Goal: Check status: Check status

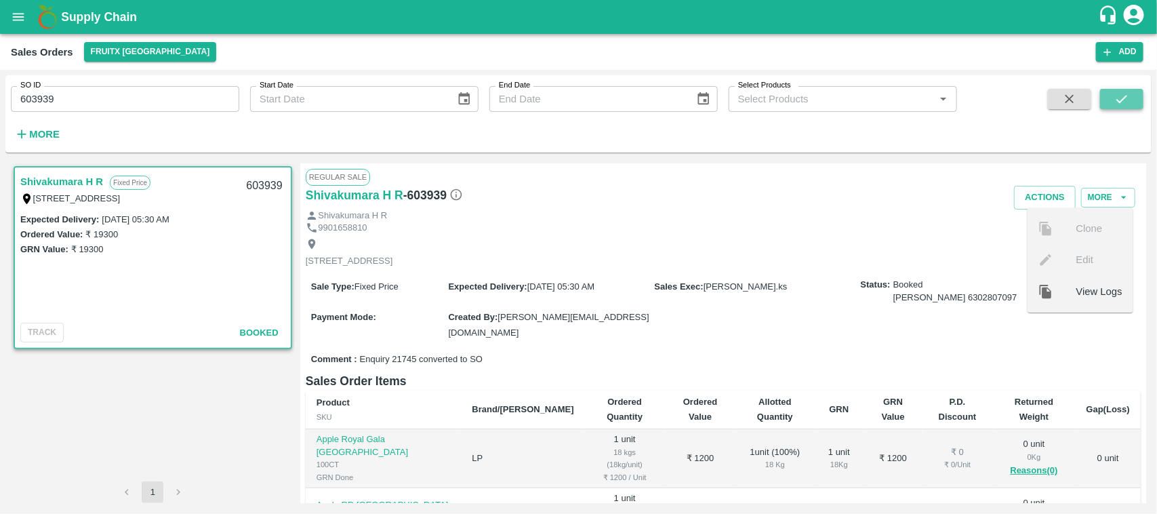
click at [1107, 92] on button "submit" at bounding box center [1121, 99] width 43 height 20
click at [608, 234] on div "9901658810" at bounding box center [723, 228] width 835 height 13
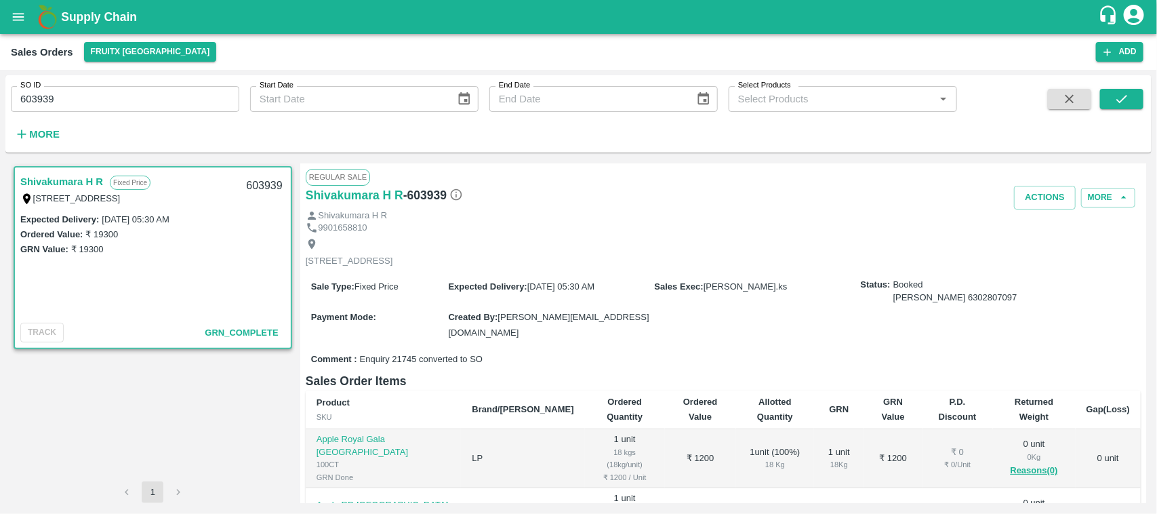
click at [42, 180] on link "Shivakumara H R" at bounding box center [61, 182] width 83 height 18
click at [1081, 207] on button "More" at bounding box center [1108, 198] width 54 height 20
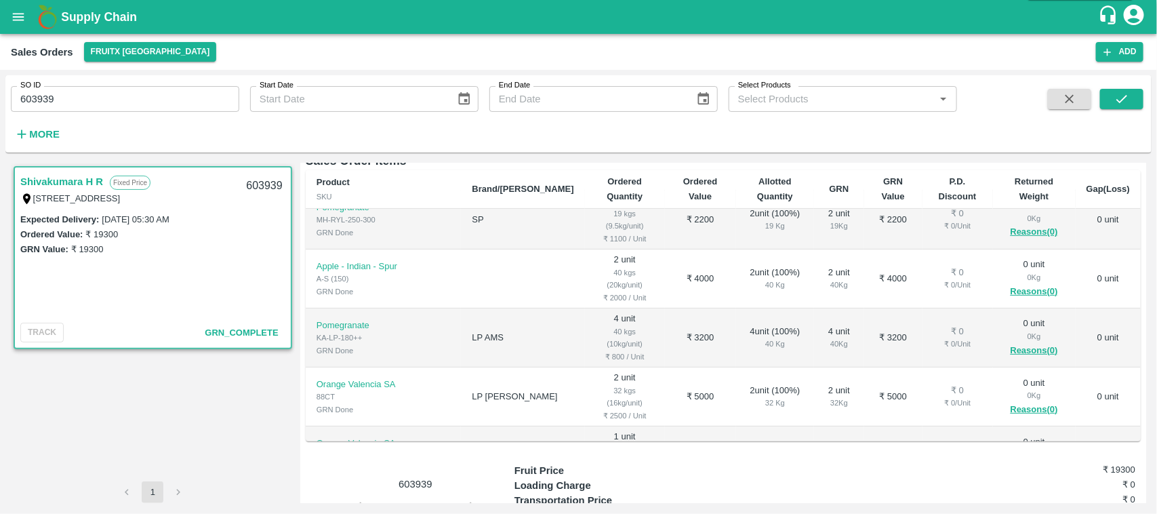
scroll to position [312, 0]
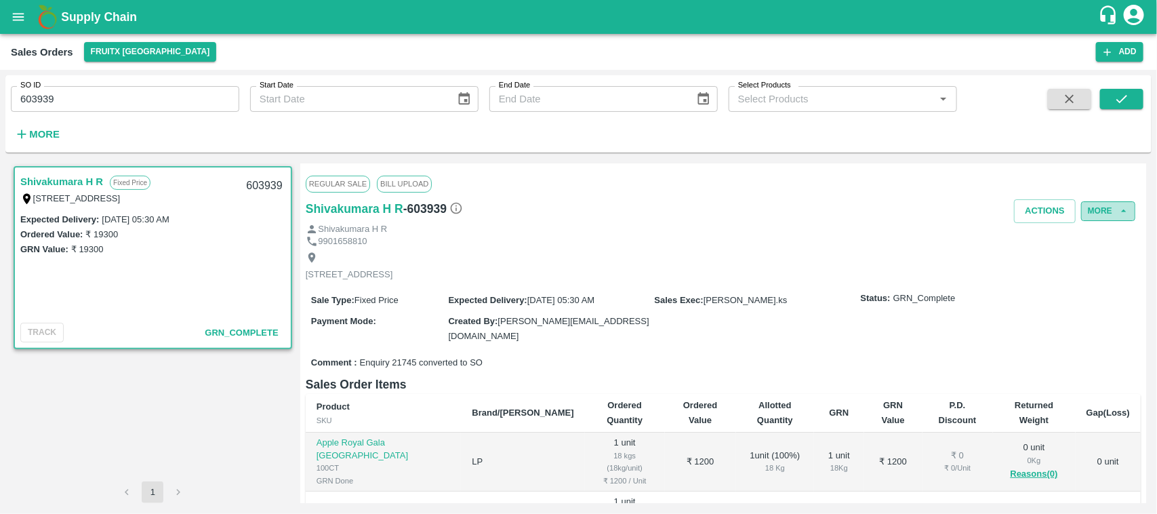
click at [1083, 213] on button "More" at bounding box center [1108, 211] width 54 height 20
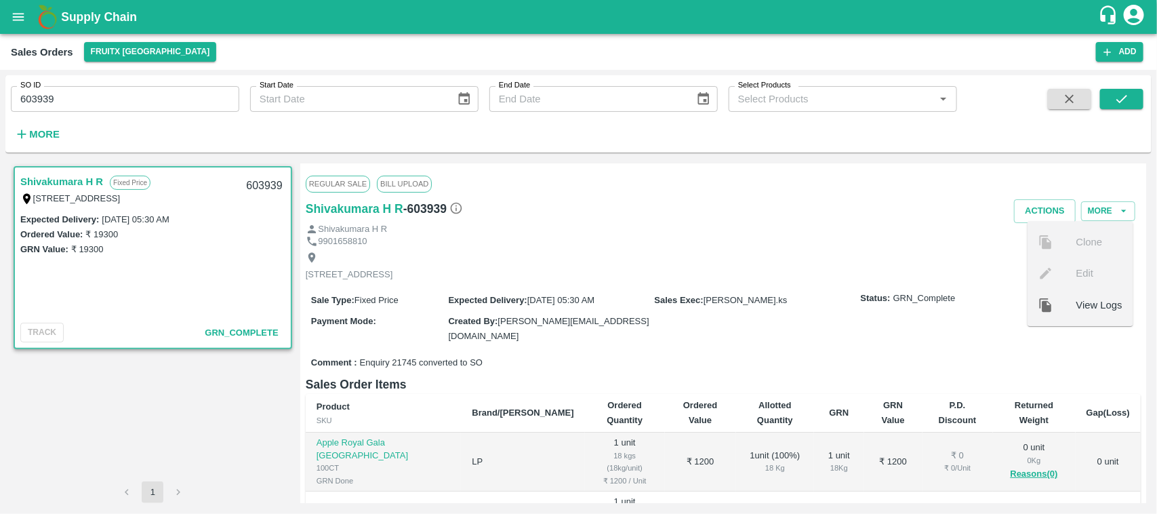
click at [927, 222] on div "Actions More Clone Edit View Logs" at bounding box center [862, 211] width 557 height 24
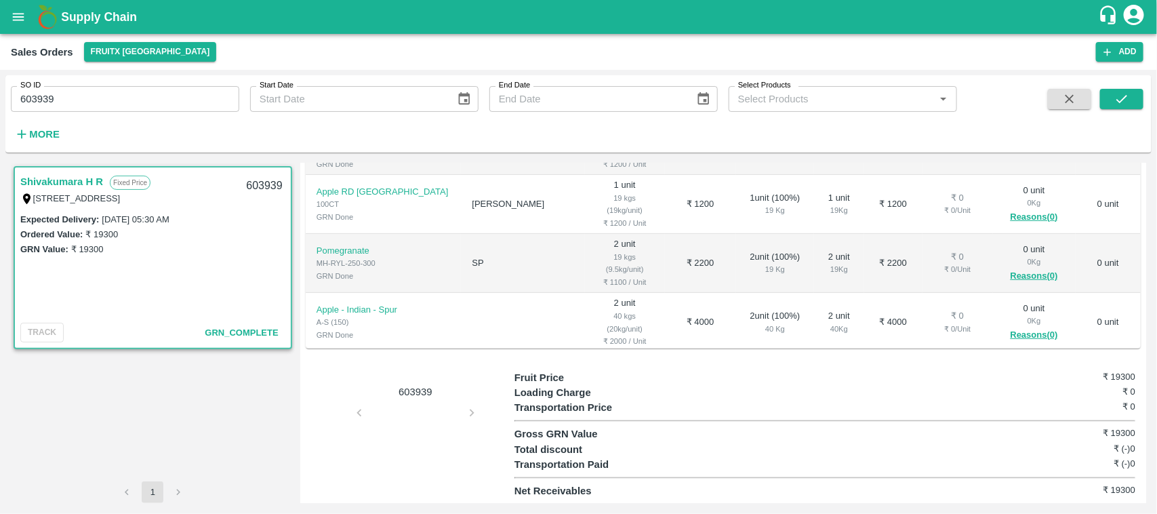
scroll to position [136, 0]
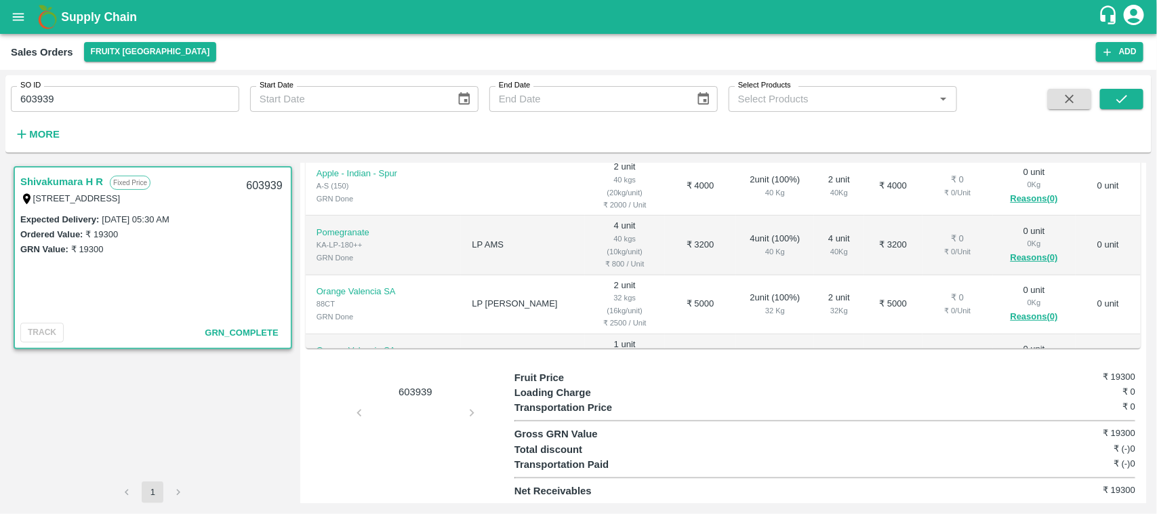
click at [411, 408] on div "603939" at bounding box center [410, 434] width 209 height 129
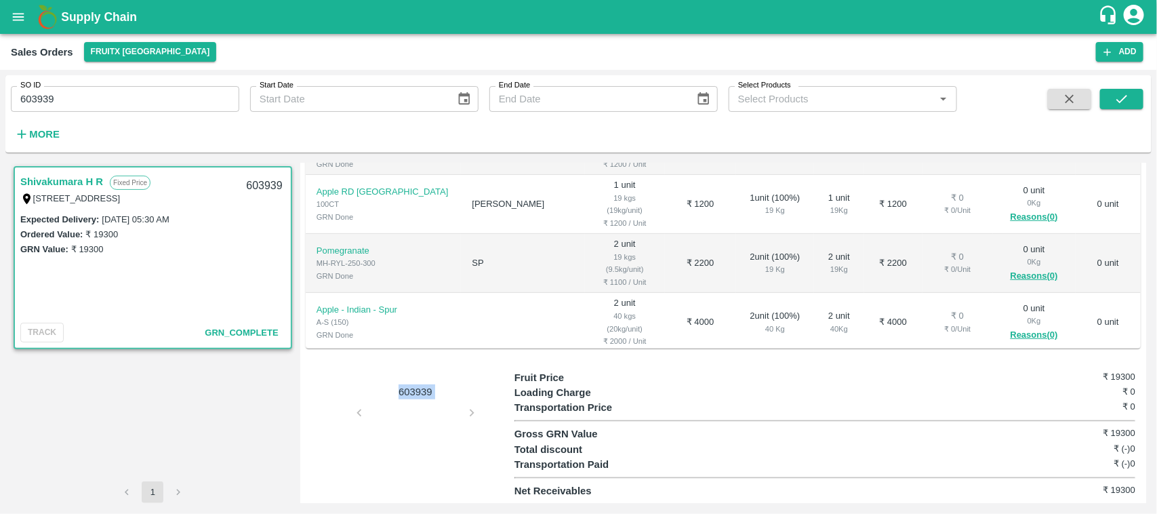
scroll to position [0, 0]
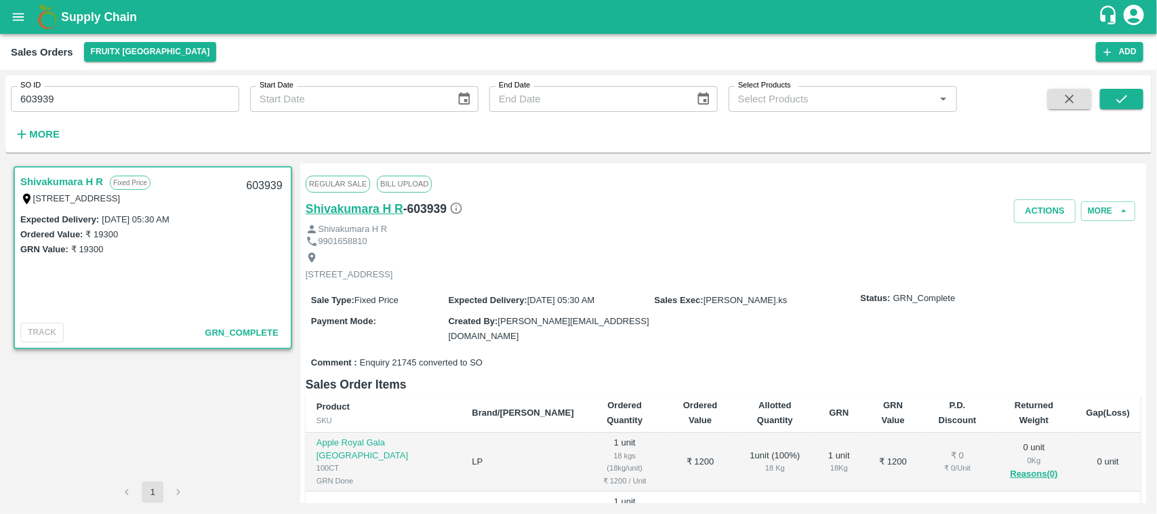
click at [360, 208] on h6 "Shivakumara H R" at bounding box center [355, 208] width 98 height 19
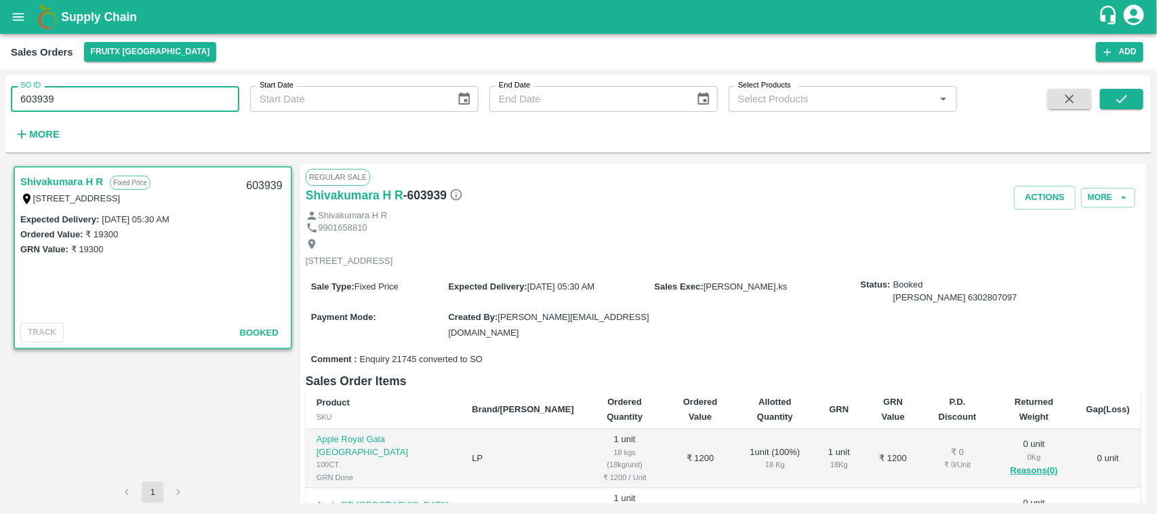
scroll to position [28, 0]
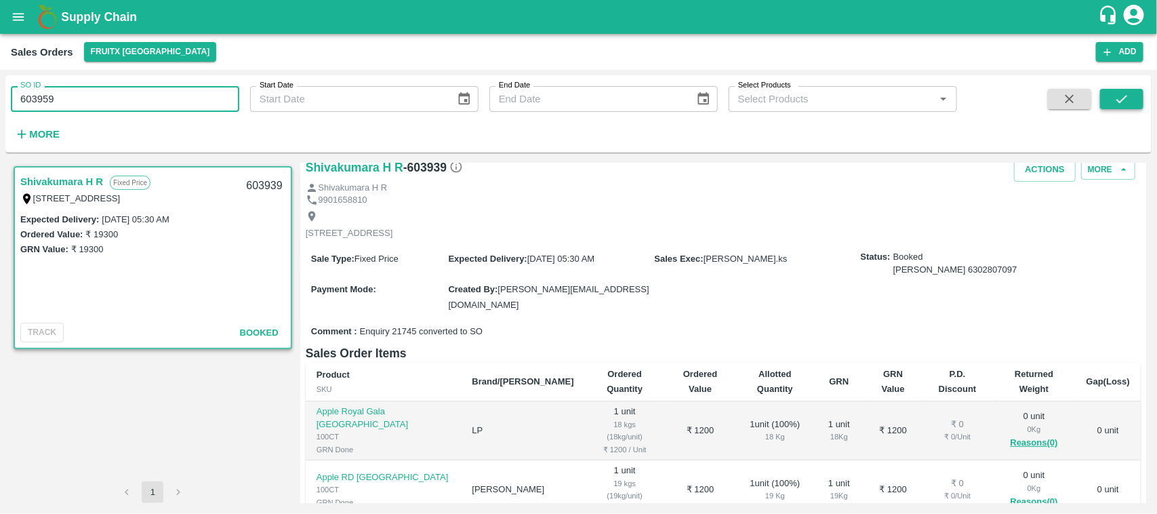
type input "603959"
click at [1116, 97] on icon "submit" at bounding box center [1121, 98] width 15 height 15
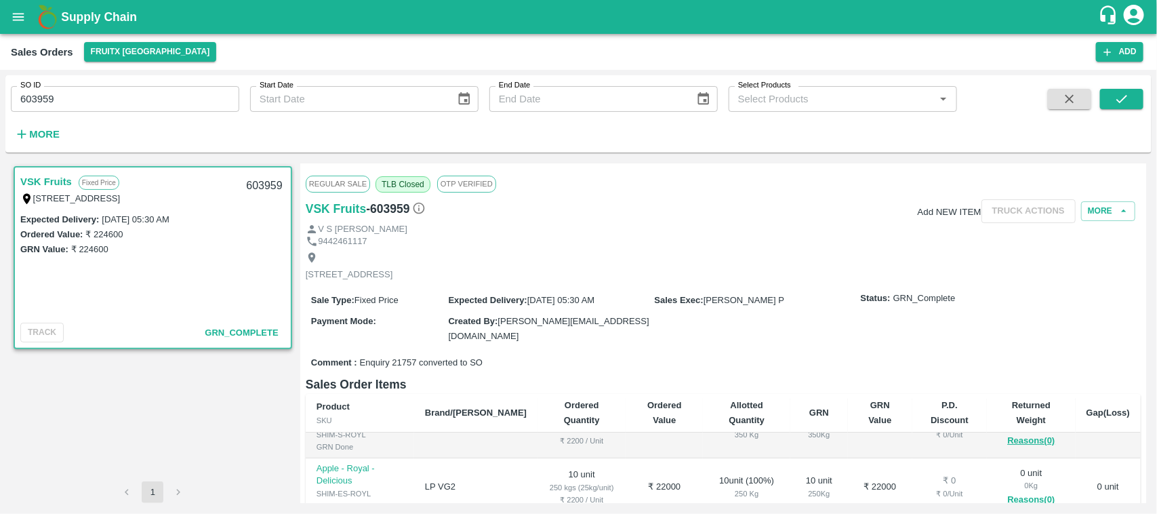
scroll to position [316, 0]
